Goal: Transaction & Acquisition: Purchase product/service

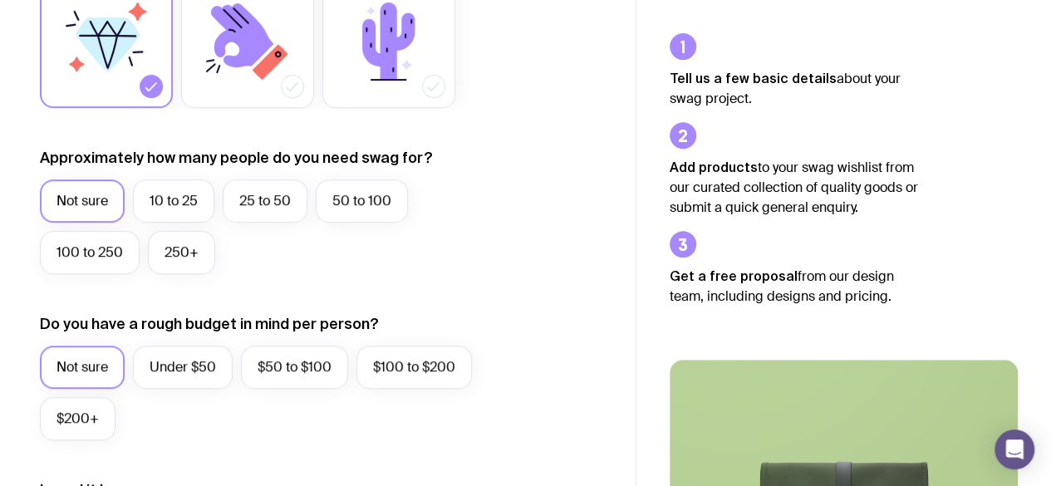
click at [356, 207] on label "50 to 100" at bounding box center [362, 200] width 92 height 43
click at [0, 0] on input "50 to 100" at bounding box center [0, 0] width 0 height 0
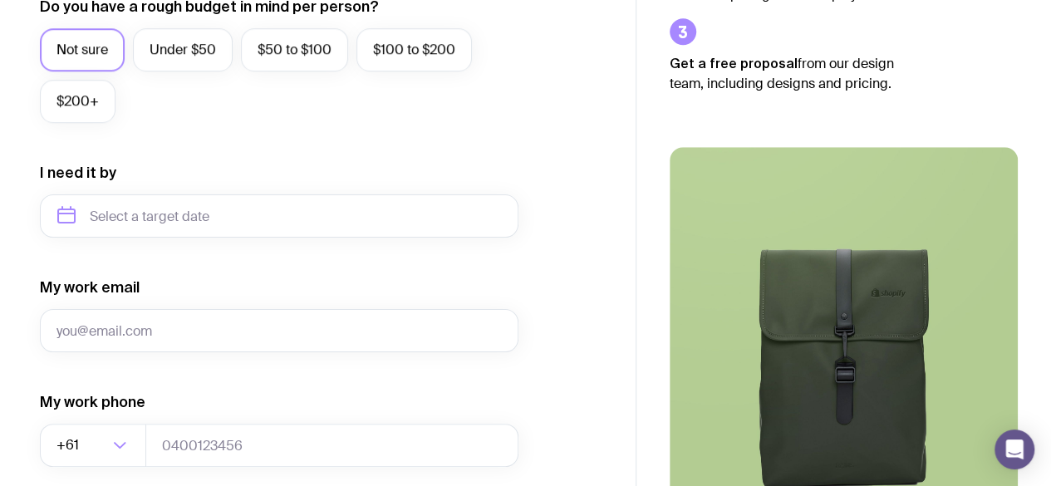
scroll to position [665, 0]
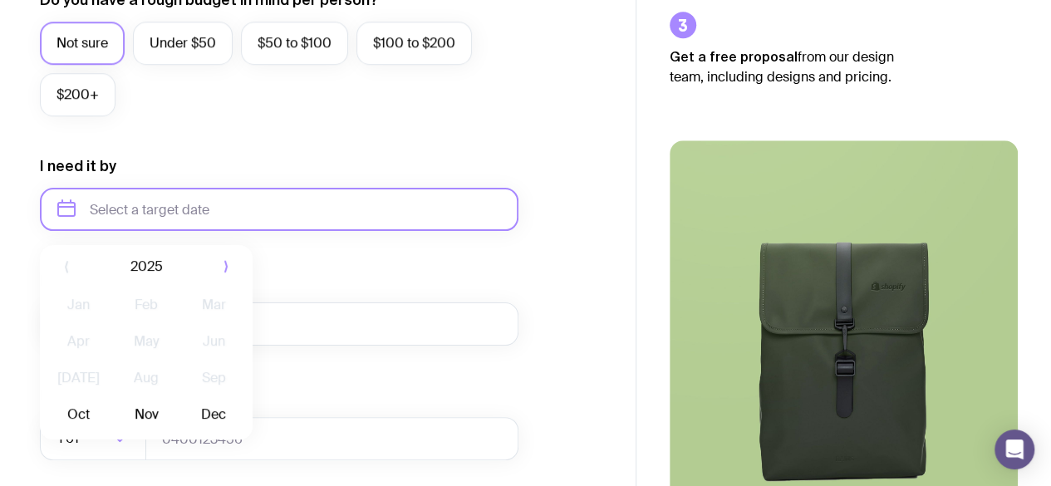
click at [181, 205] on input "text" at bounding box center [279, 209] width 478 height 43
click at [132, 410] on button "Nov" at bounding box center [145, 413] width 61 height 33
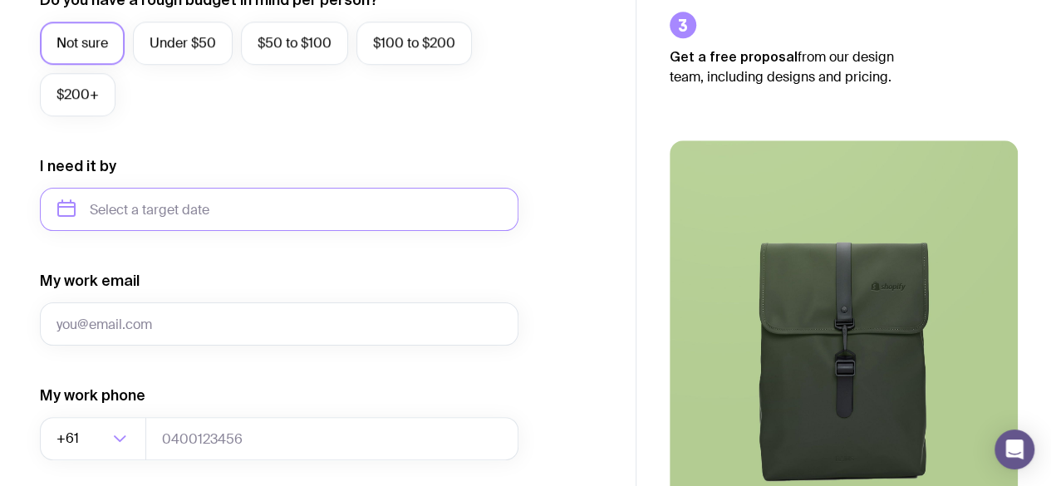
type input "[DATE]"
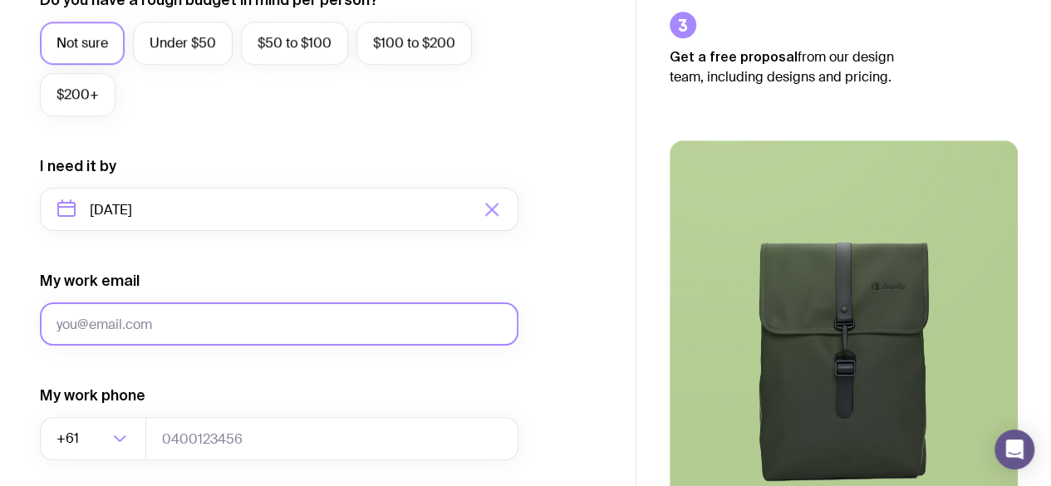
click at [192, 314] on input "My work email" at bounding box center [279, 323] width 478 height 43
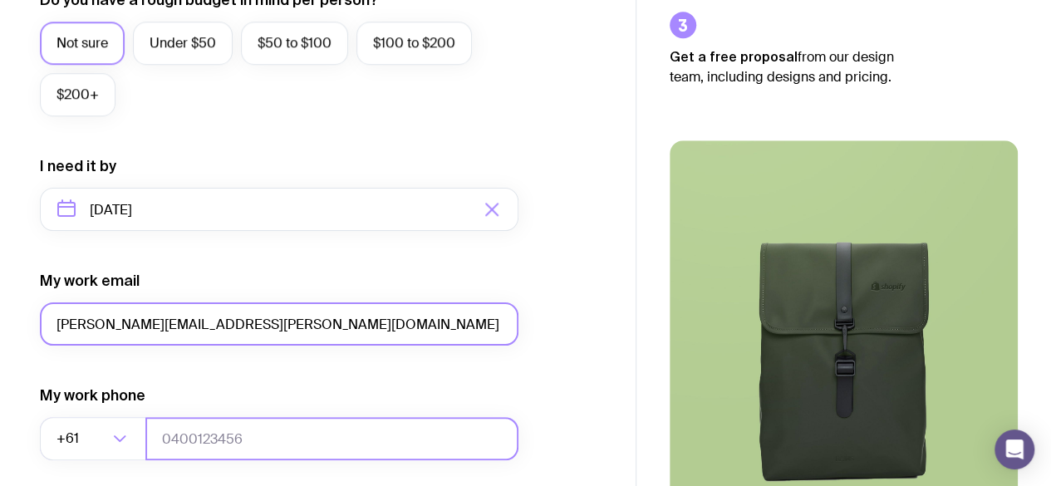
type input "[PERSON_NAME][EMAIL_ADDRESS][PERSON_NAME][DOMAIN_NAME]"
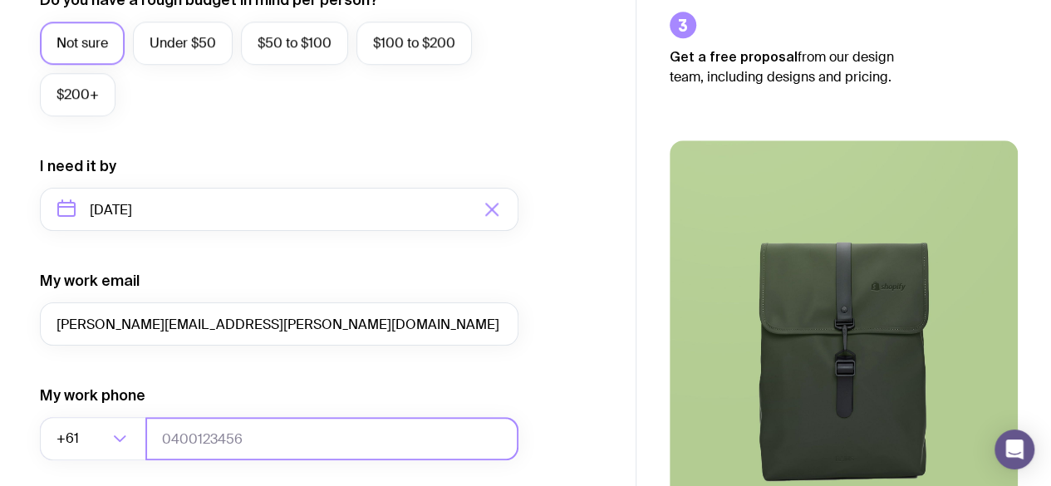
click at [243, 456] on input "tel" at bounding box center [331, 438] width 373 height 43
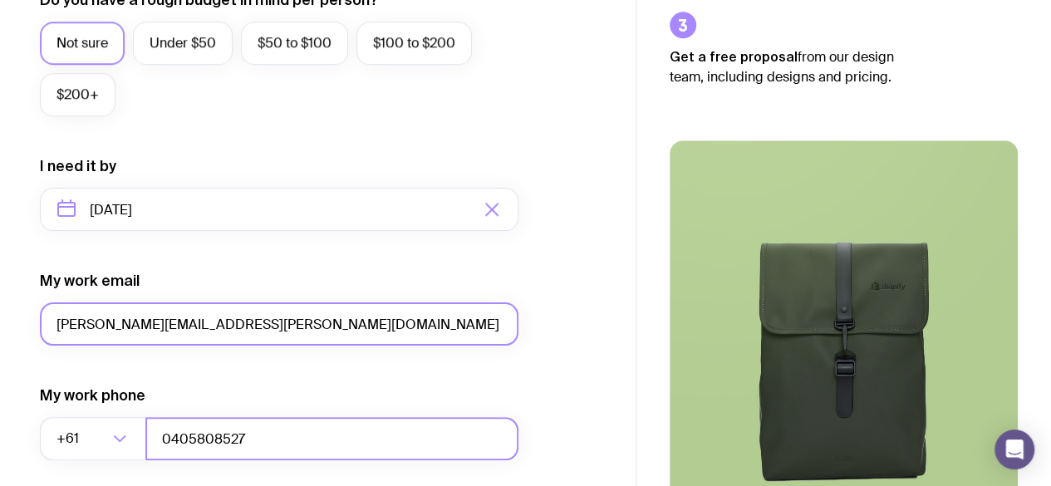
scroll to position [871, 0]
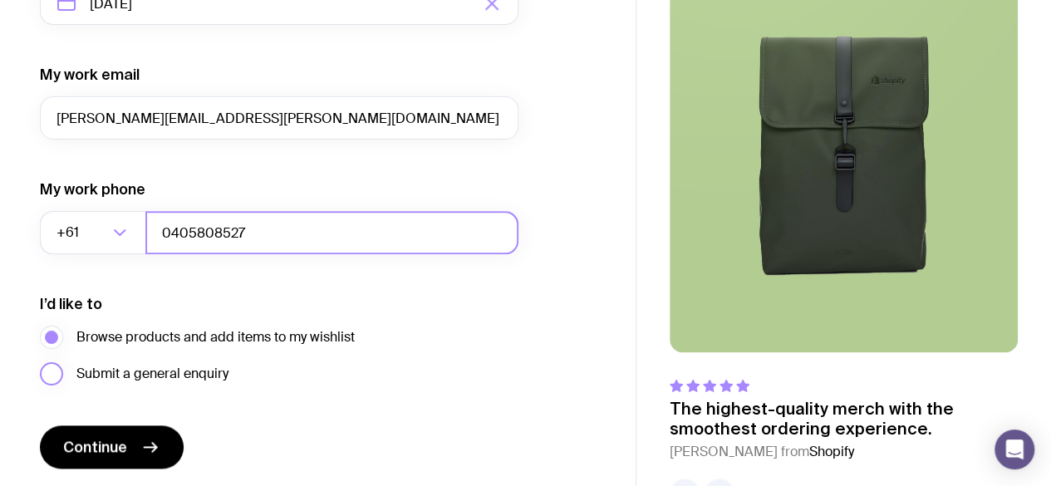
type input "0405808527"
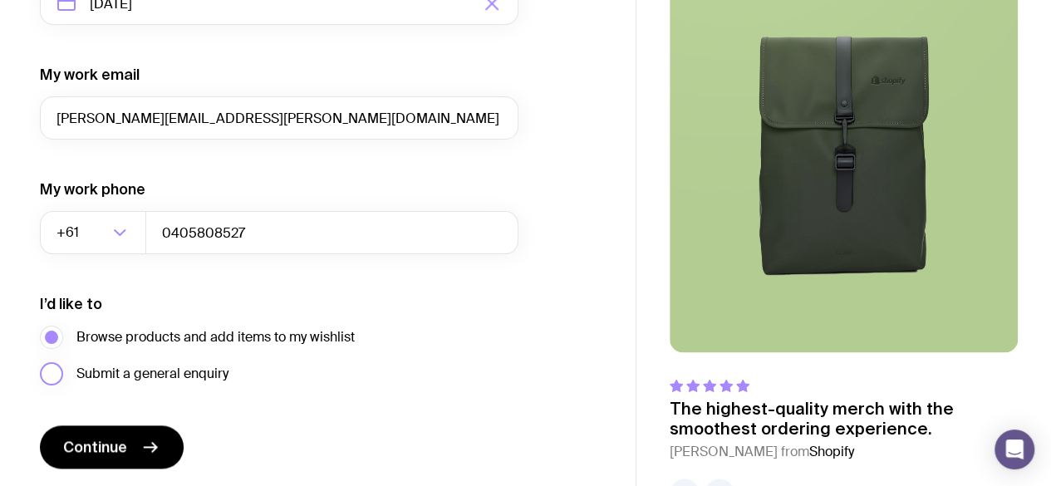
click at [57, 373] on label "Submit a general enquiry" at bounding box center [134, 373] width 189 height 23
click at [0, 0] on input "Submit a general enquiry" at bounding box center [0, 0] width 0 height 0
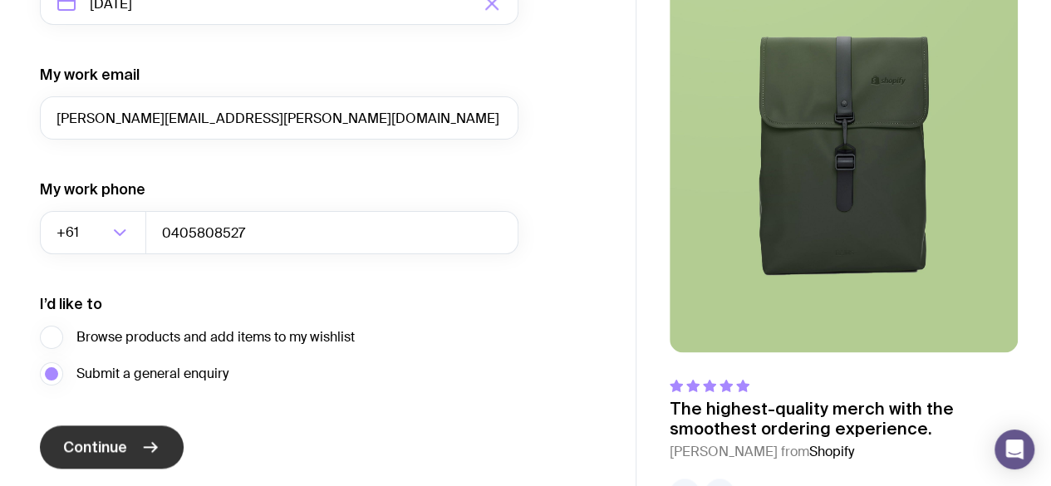
click at [92, 448] on span "Continue" at bounding box center [95, 447] width 64 height 20
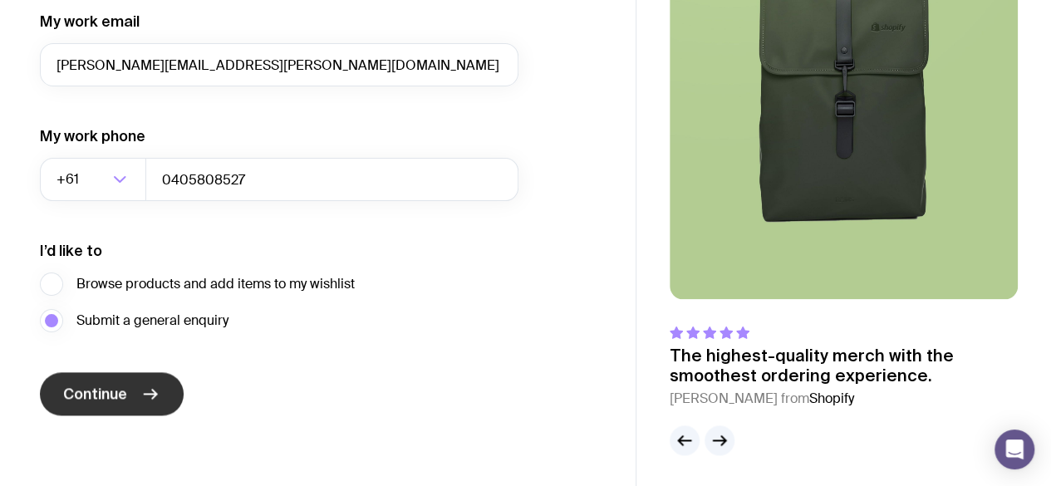
scroll to position [208, 0]
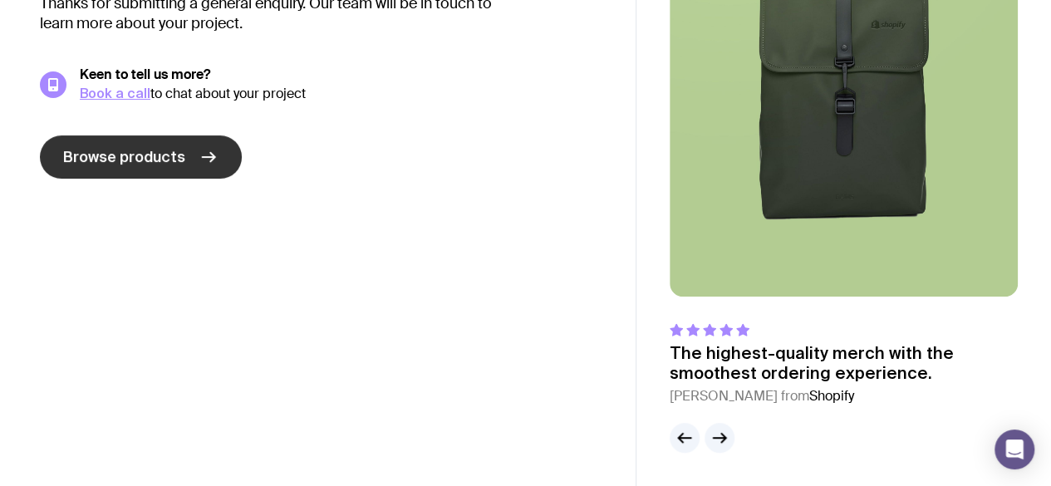
click at [143, 171] on link "Browse products" at bounding box center [141, 156] width 202 height 43
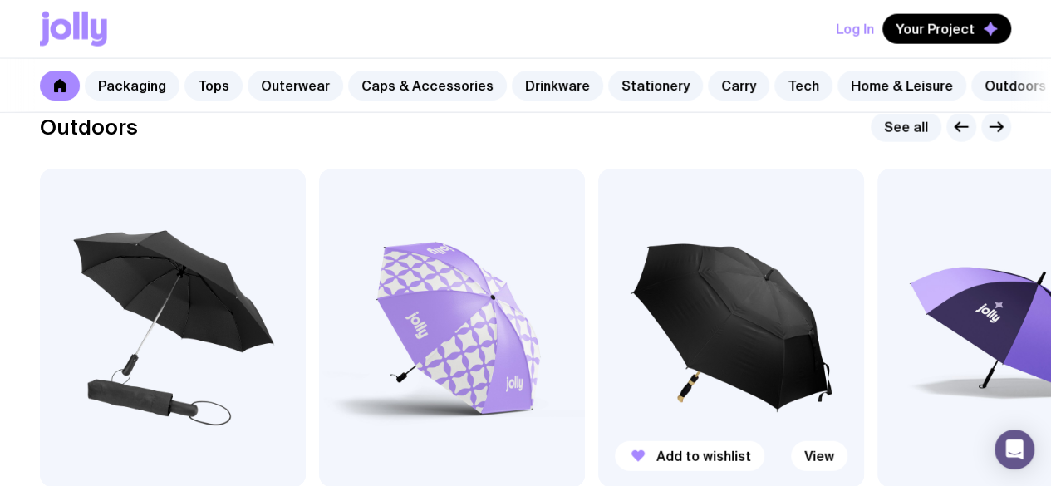
scroll to position [5129, 0]
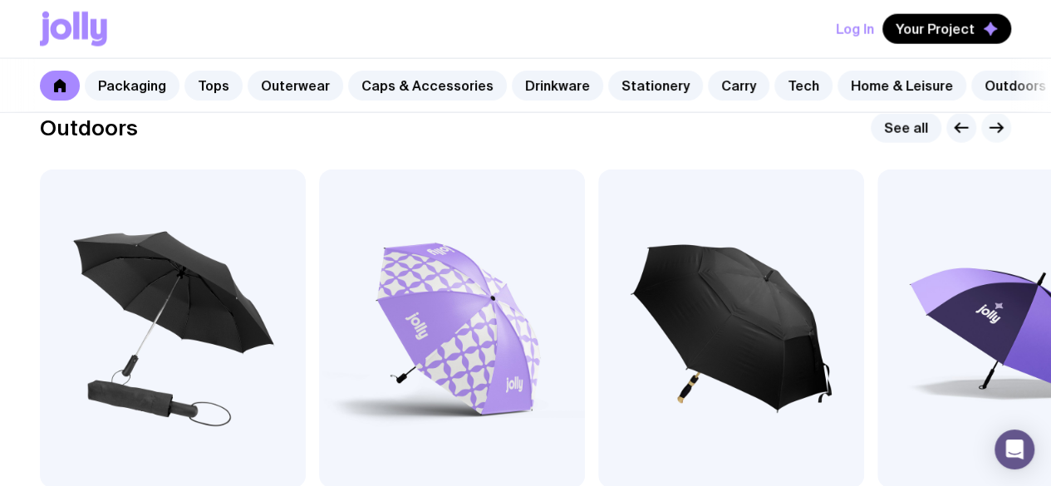
click at [999, 133] on icon "button" at bounding box center [1000, 128] width 4 height 9
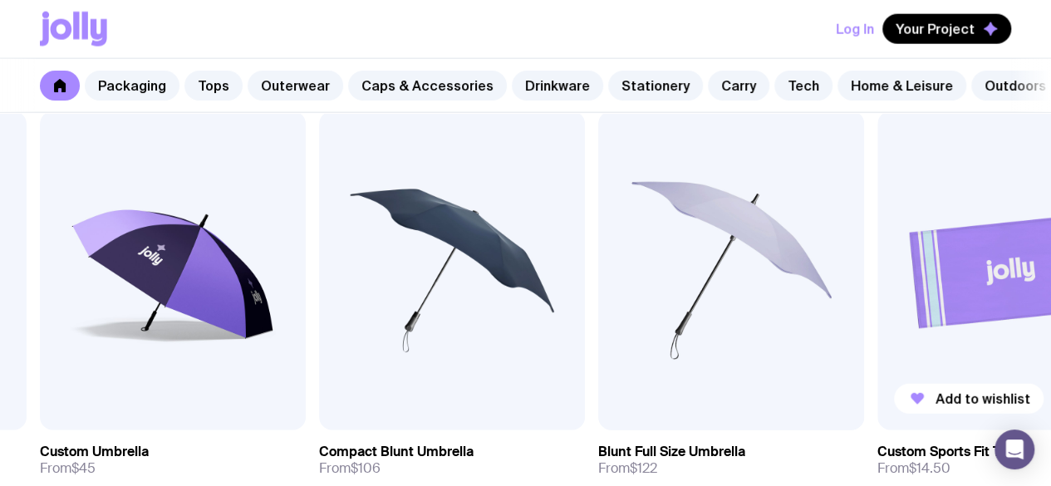
scroll to position [5165, 0]
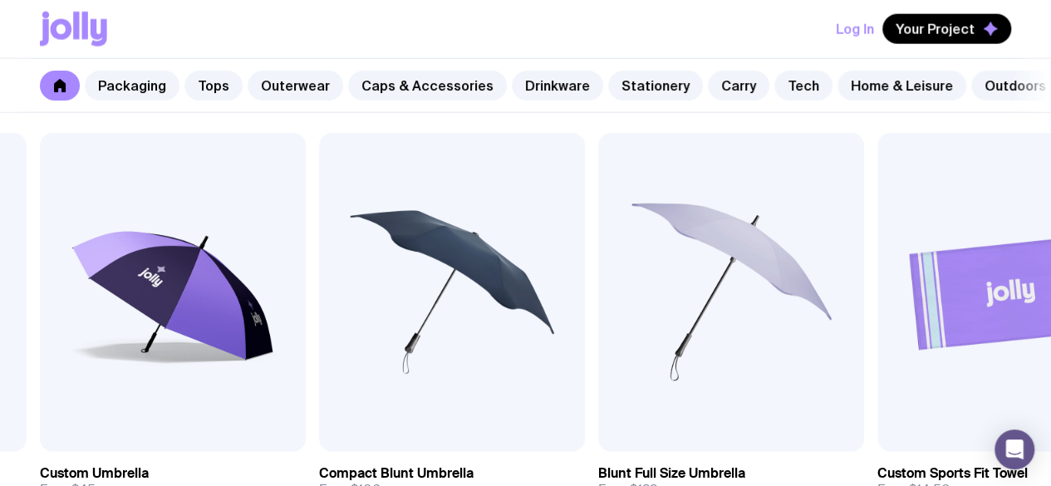
click at [997, 101] on icon "button" at bounding box center [996, 91] width 20 height 20
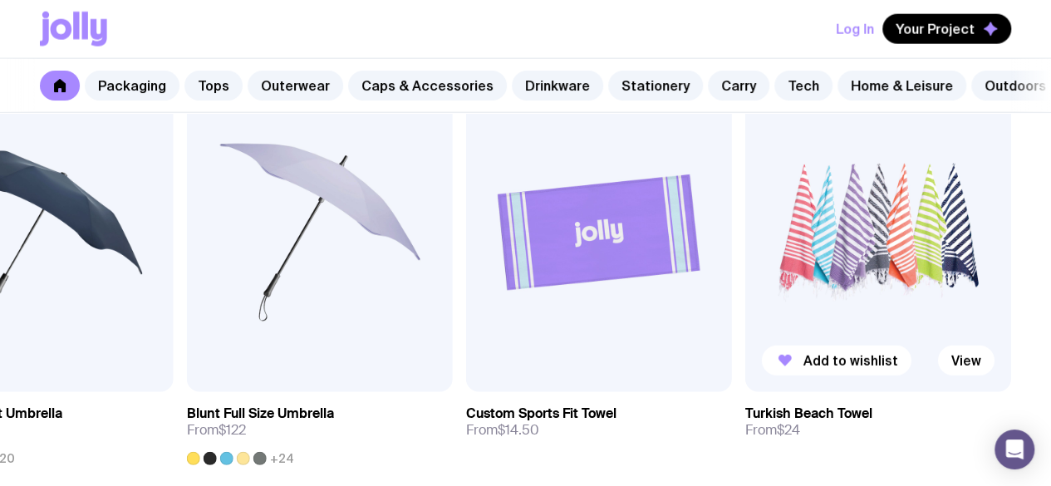
scroll to position [5228, 0]
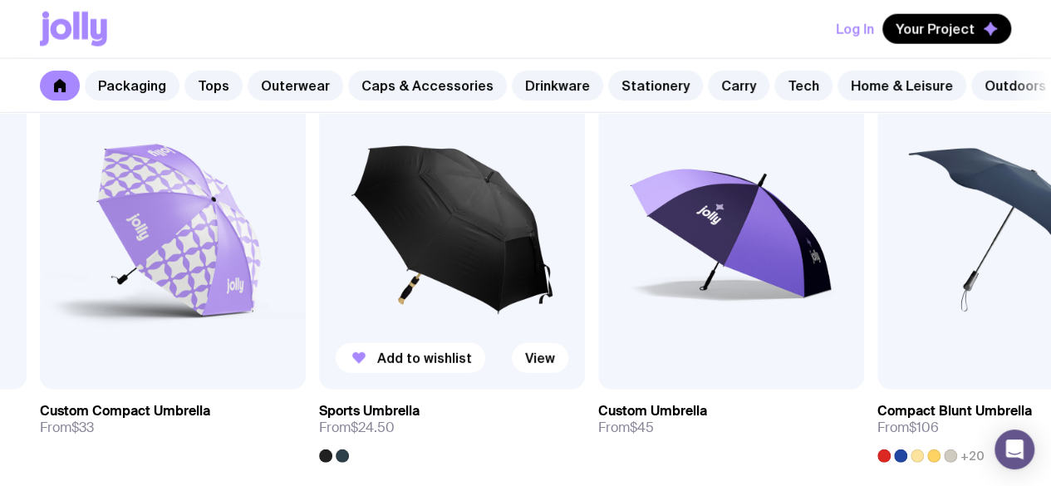
click at [454, 232] on img at bounding box center [452, 230] width 266 height 319
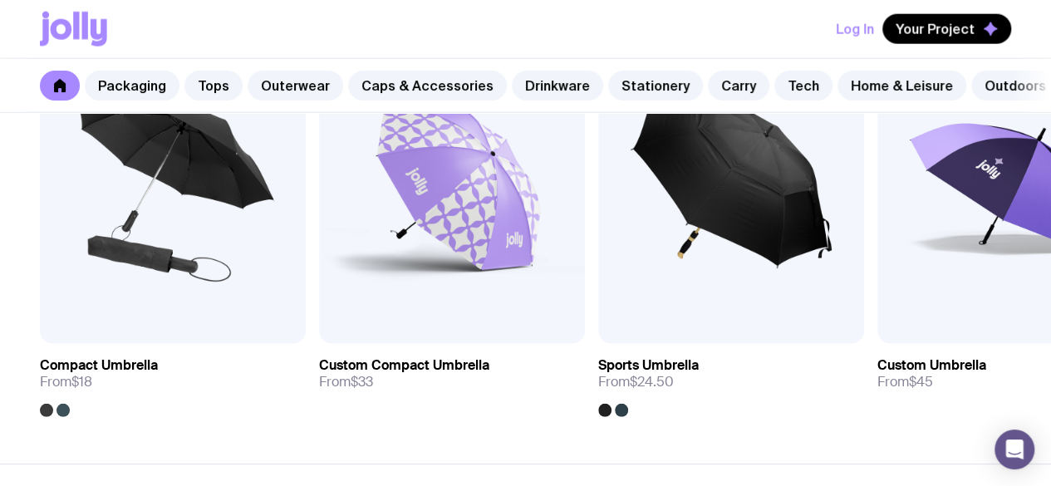
scroll to position [5274, 0]
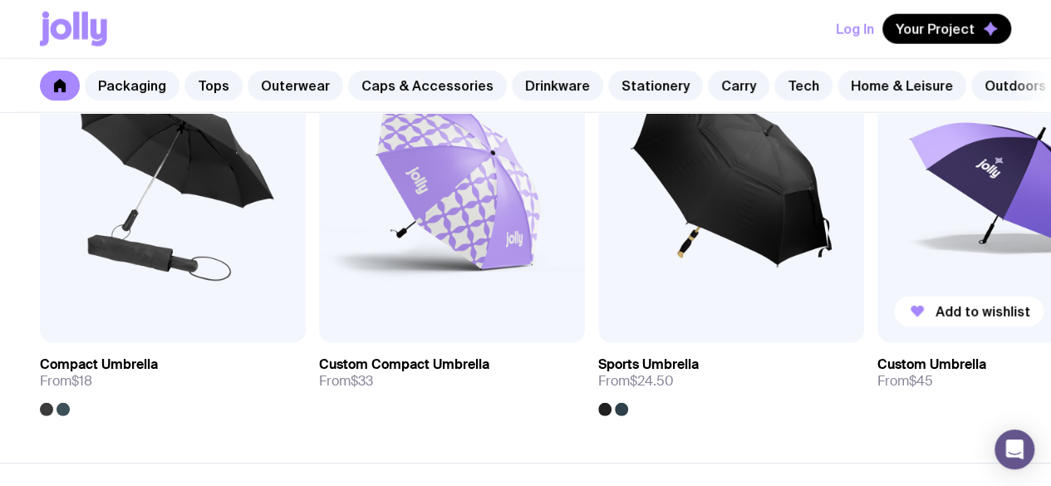
click at [990, 214] on img at bounding box center [1010, 183] width 266 height 319
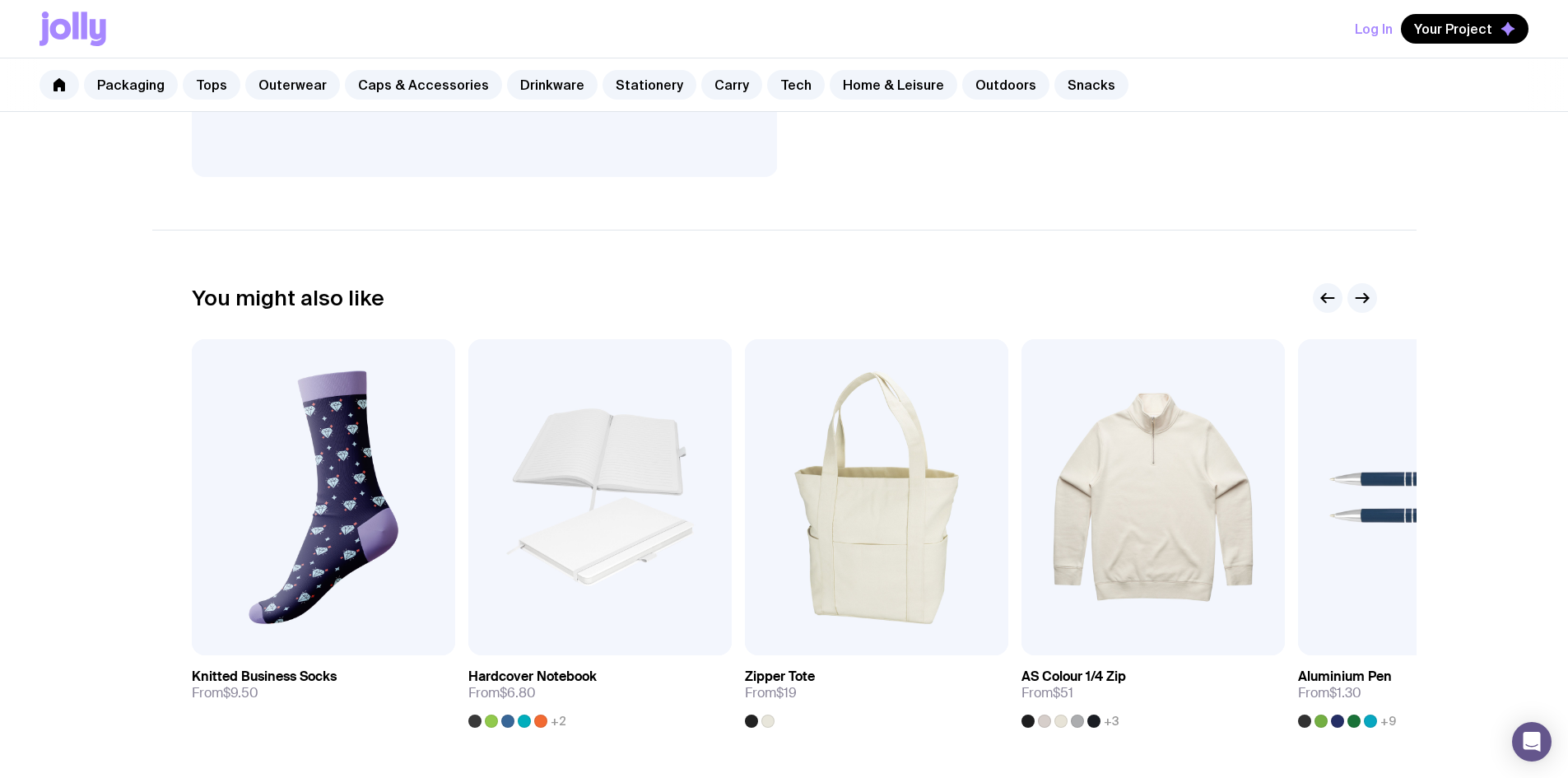
scroll to position [874, 0]
